Goal: Find specific page/section: Find specific page/section

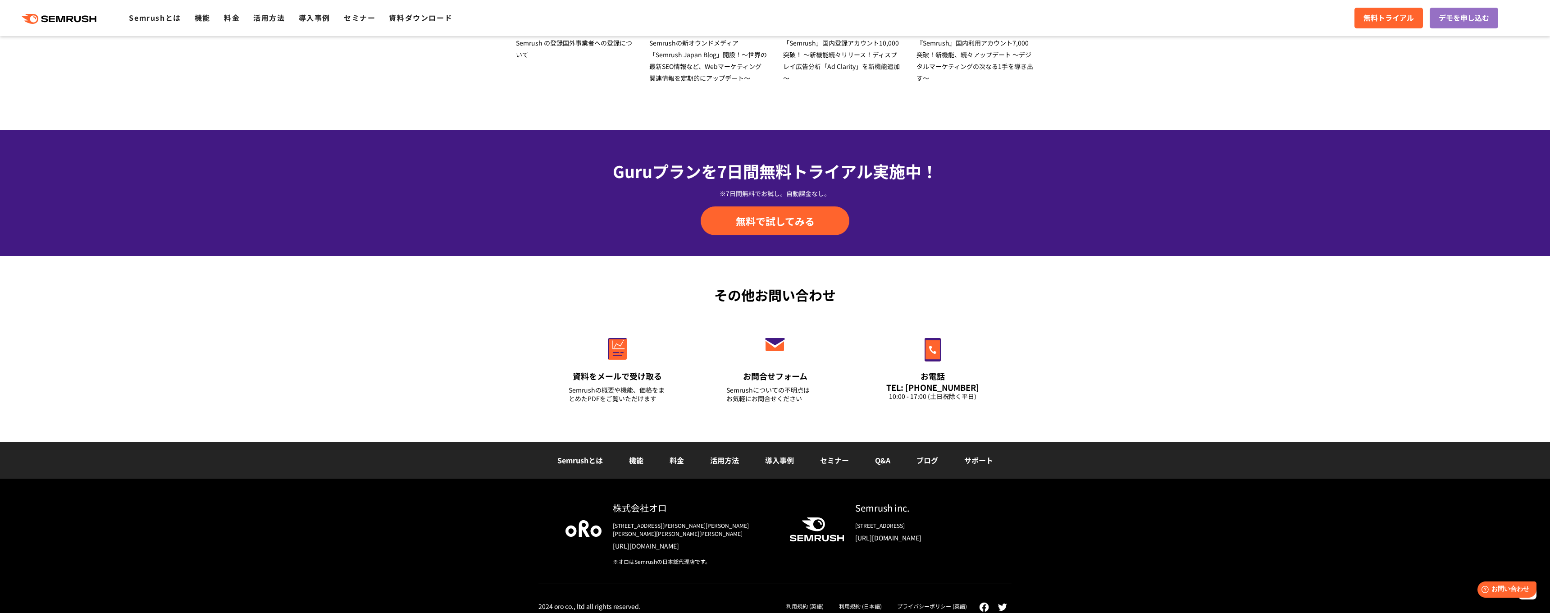
scroll to position [2951, 0]
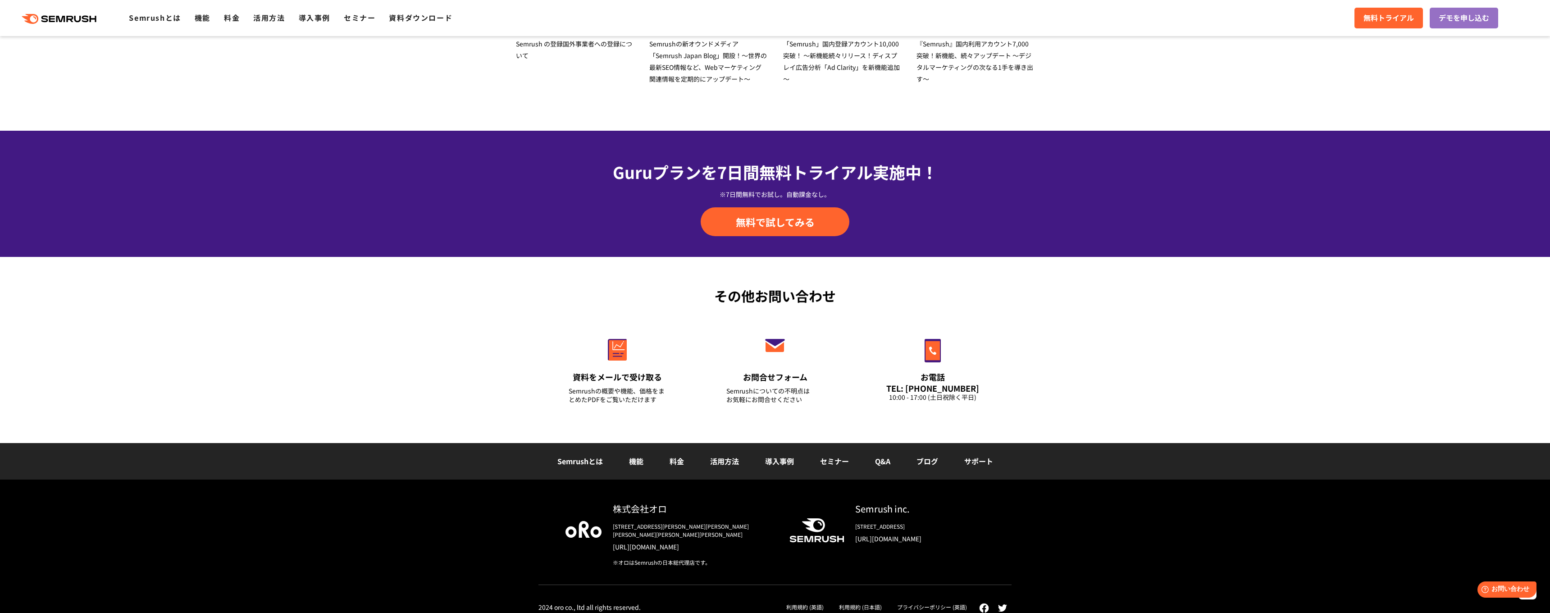
click at [863, 603] on link "利用規約 (日本語)" at bounding box center [860, 607] width 43 height 8
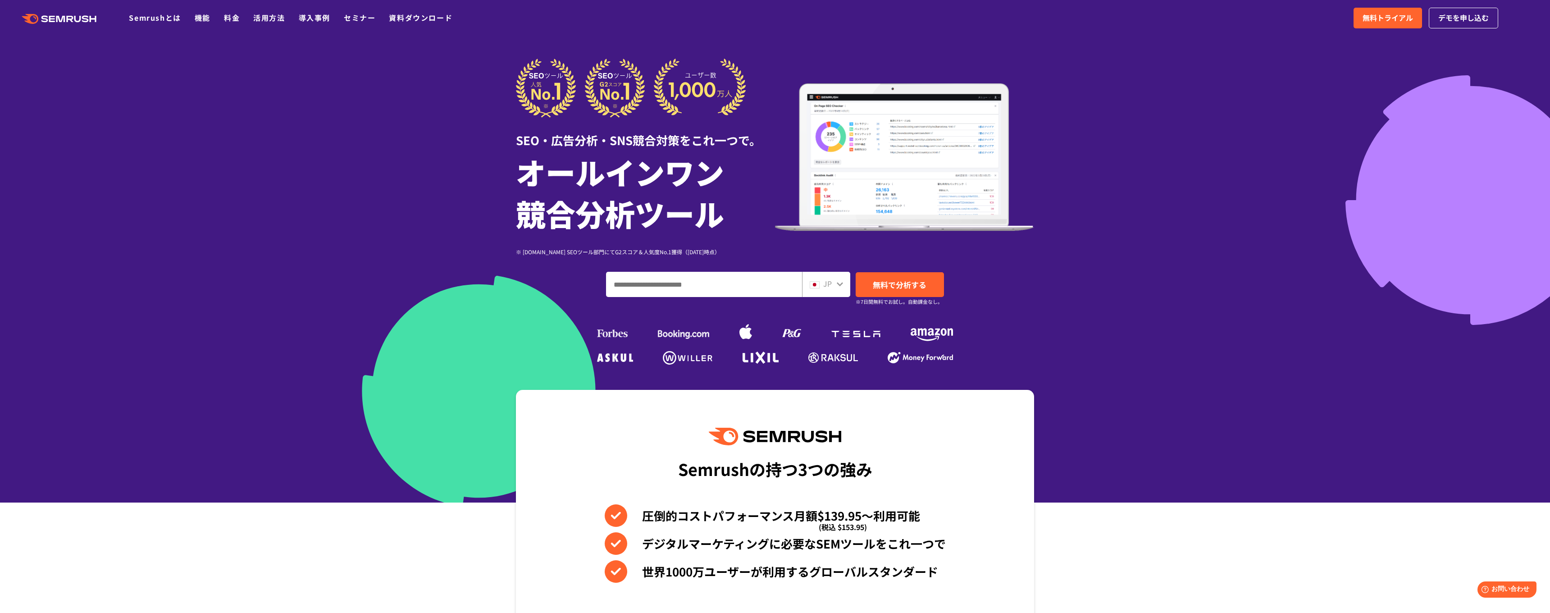
scroll to position [0, 0]
click at [836, 287] on icon at bounding box center [839, 283] width 7 height 7
click at [839, 282] on icon at bounding box center [839, 283] width 7 height 7
click at [817, 283] on img at bounding box center [815, 284] width 10 height 7
click at [842, 285] on icon at bounding box center [839, 283] width 7 height 7
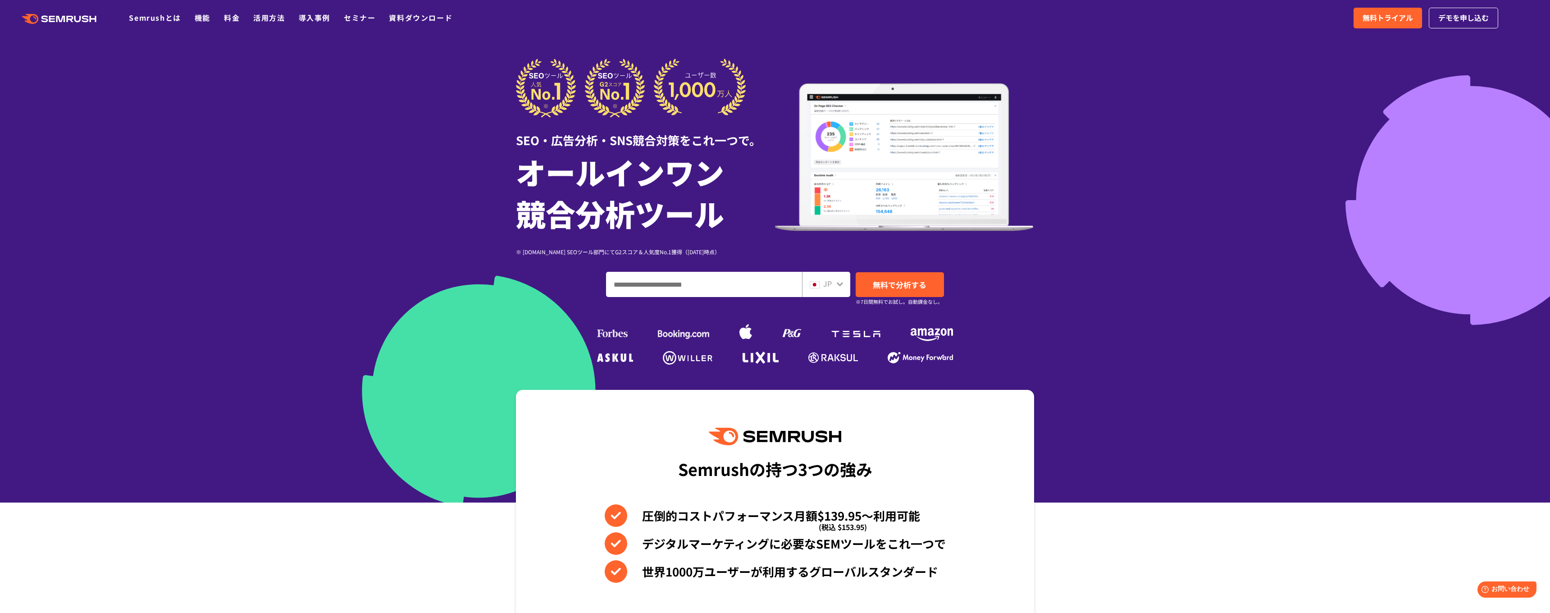
click at [818, 284] on img at bounding box center [815, 284] width 10 height 7
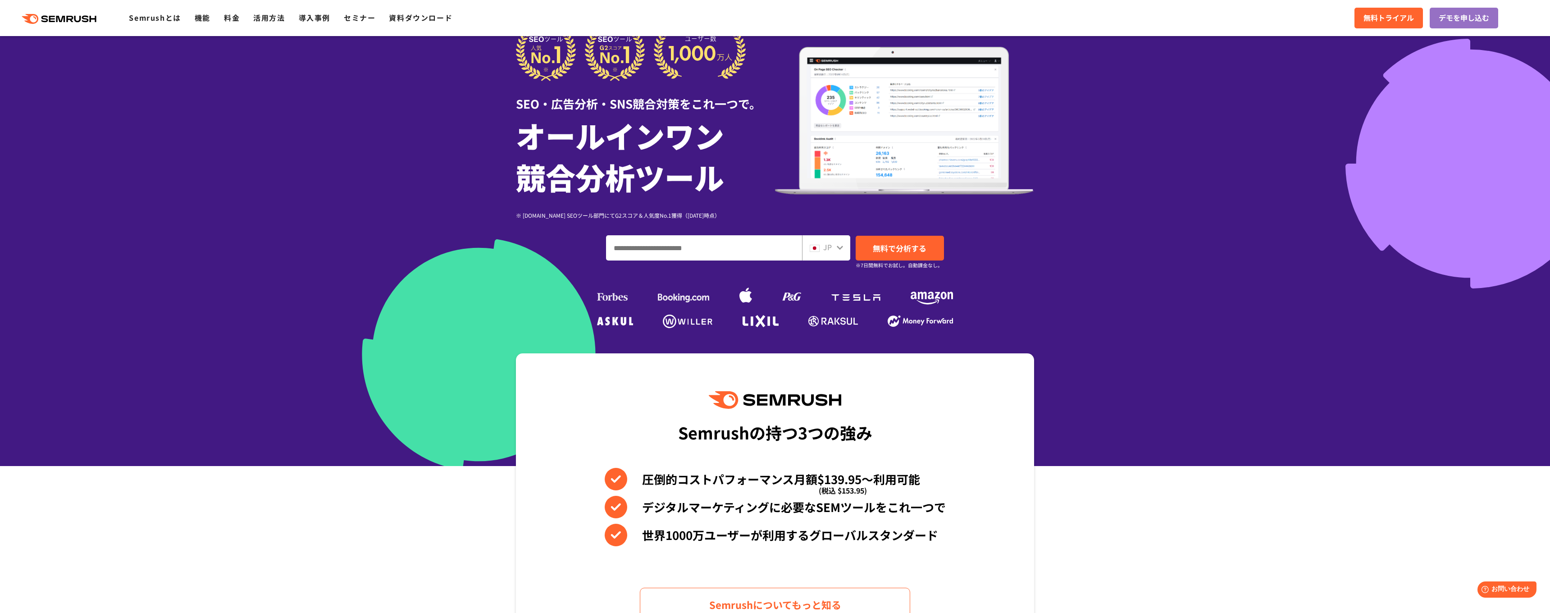
scroll to position [36, 0]
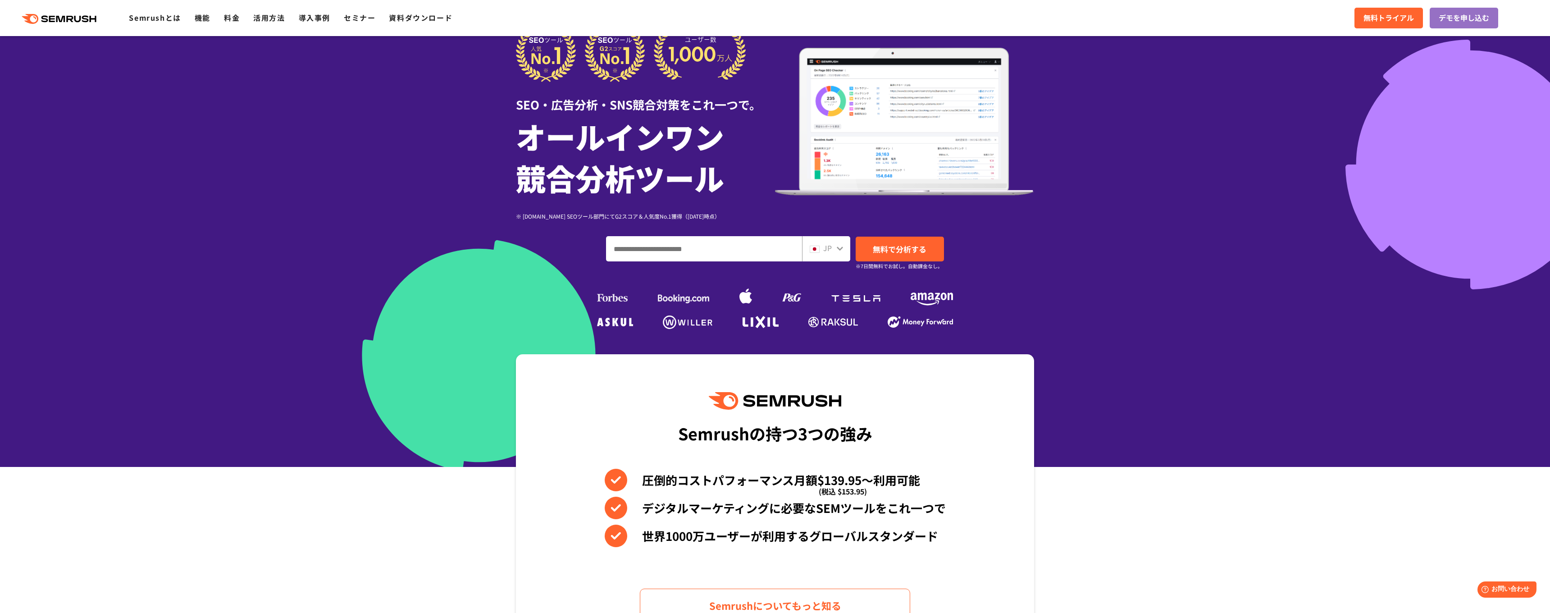
click at [835, 252] on div "JP" at bounding box center [824, 248] width 29 height 12
click at [768, 250] on input "ドメイン、キーワードまたはURLを入力してください" at bounding box center [704, 249] width 195 height 24
type input "*"
click at [849, 249] on div "JP" at bounding box center [826, 248] width 48 height 25
click at [844, 249] on div "JP" at bounding box center [826, 248] width 48 height 25
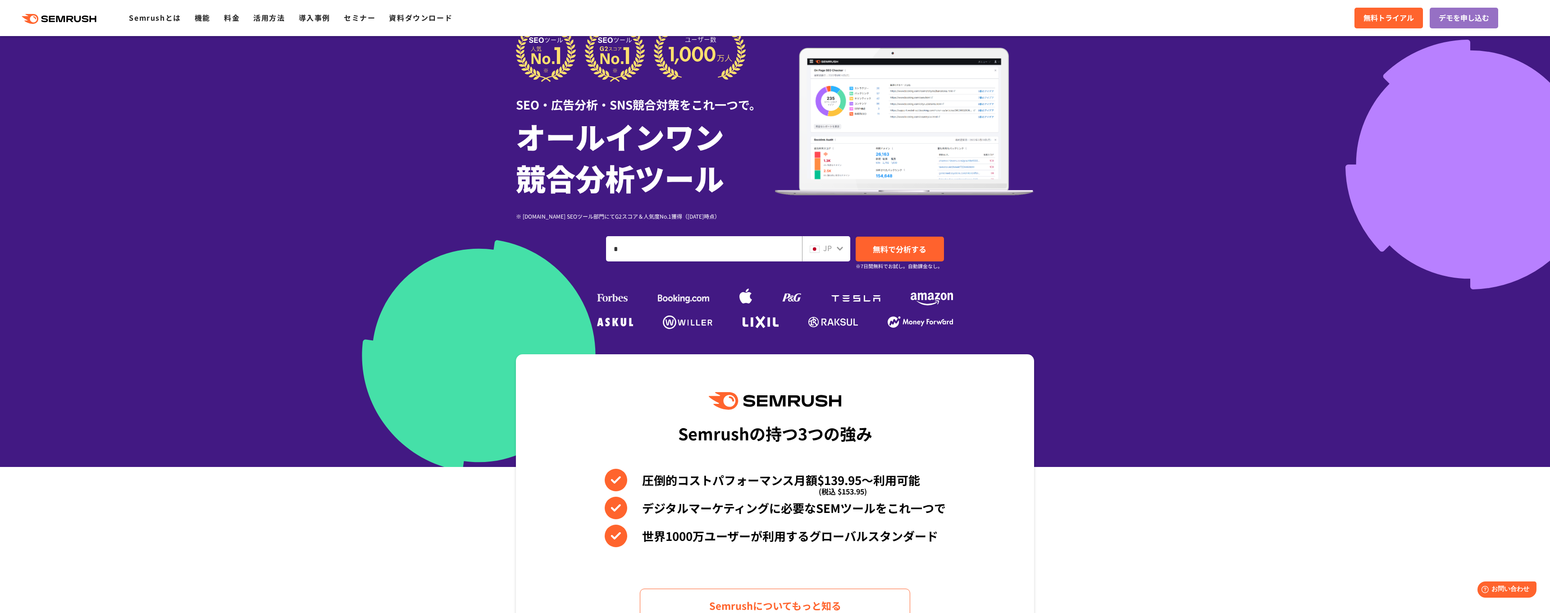
click at [837, 247] on icon at bounding box center [839, 248] width 7 height 7
click at [673, 255] on input "*" at bounding box center [704, 249] width 195 height 24
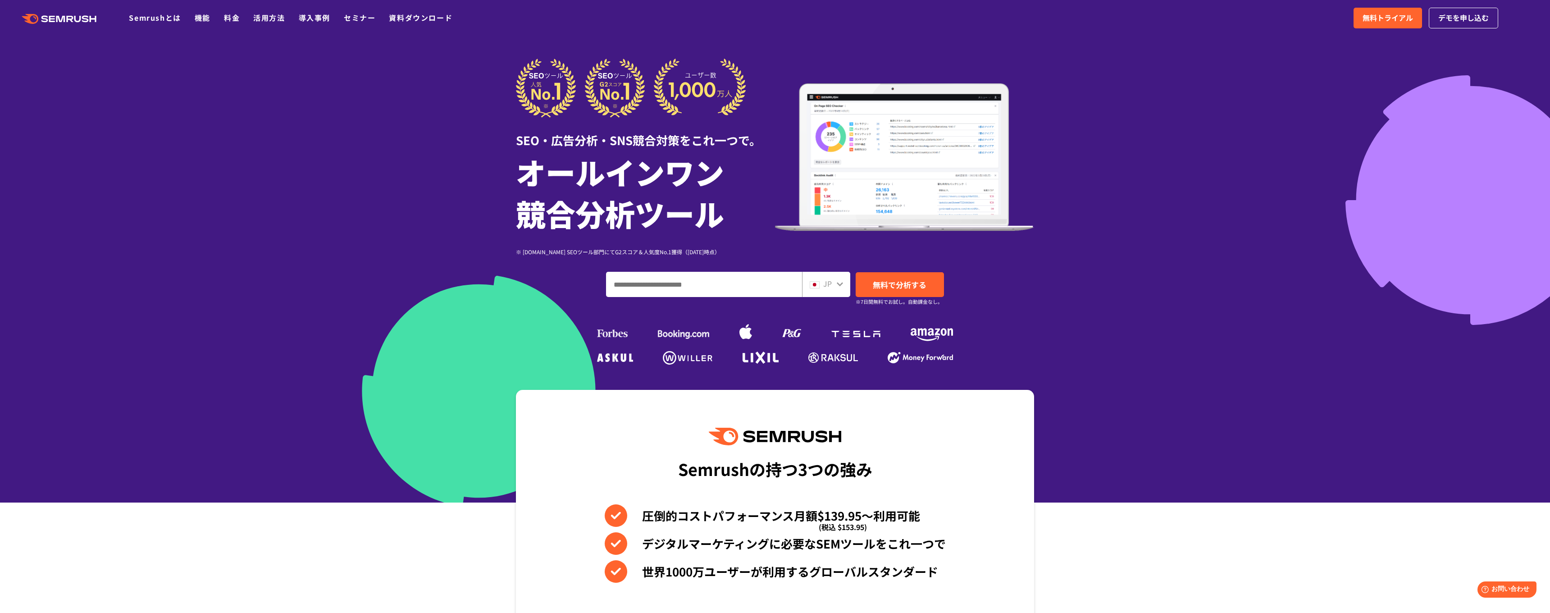
scroll to position [0, 0]
